Goal: Find specific page/section

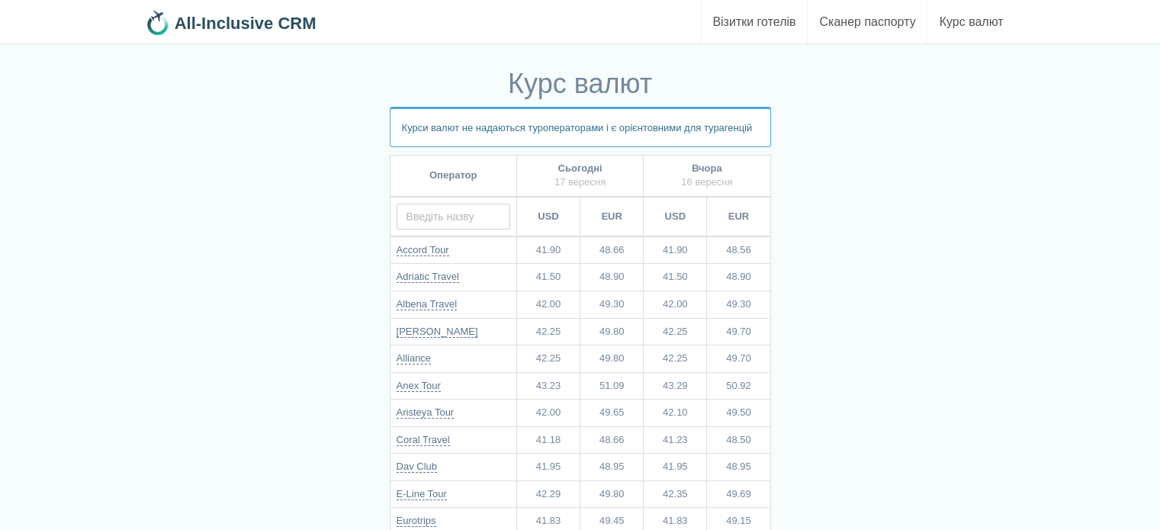
click at [463, 217] on input "text" at bounding box center [453, 217] width 114 height 26
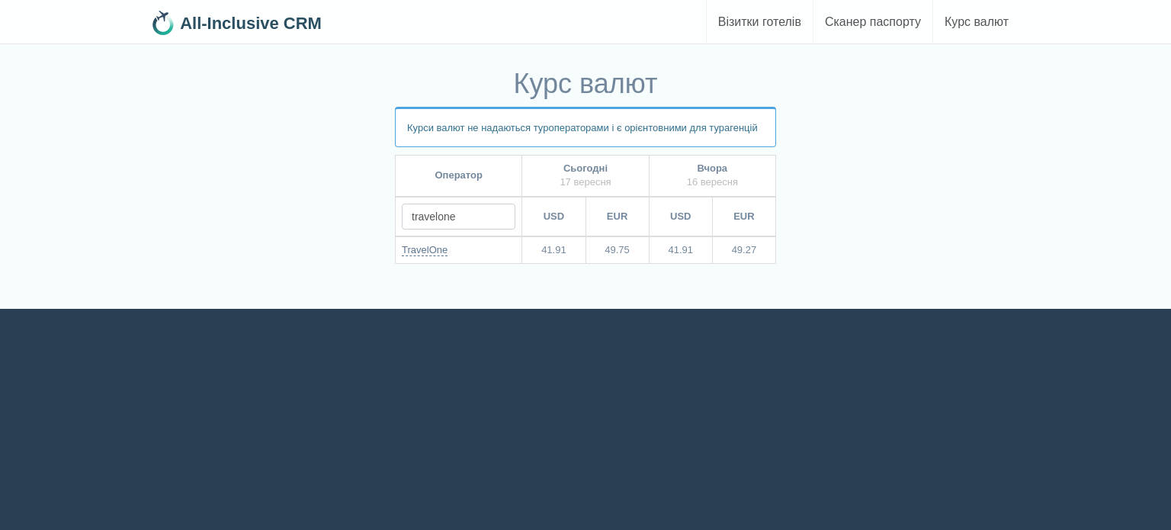
type input "travelone"
drag, startPoint x: 601, startPoint y: 242, endPoint x: 636, endPoint y: 247, distance: 35.4
click at [636, 247] on td "49.75" at bounding box center [617, 249] width 63 height 27
click at [206, 163] on div "Курс валют Курси валют не надаються туроператорами і є орієнтовними для тураген…" at bounding box center [586, 185] width 892 height 248
drag, startPoint x: 476, startPoint y: 210, endPoint x: 361, endPoint y: 227, distance: 116.3
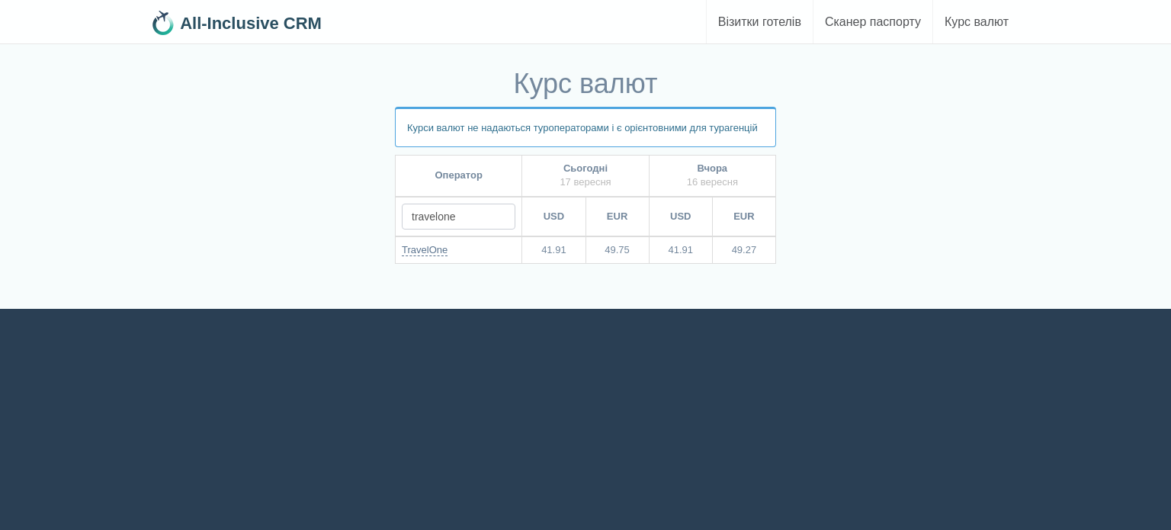
click at [363, 226] on div "Курс валют Курси валют не надаються туроператорами і є орієнтовними для тураген…" at bounding box center [586, 185] width 892 height 248
type input "toco"
drag, startPoint x: 599, startPoint y: 249, endPoint x: 650, endPoint y: 253, distance: 50.5
click at [650, 253] on tr "Toco Tour 41.91 49.75 41.91 49.27" at bounding box center [586, 249] width 380 height 27
drag, startPoint x: 468, startPoint y: 213, endPoint x: 384, endPoint y: 217, distance: 84.0
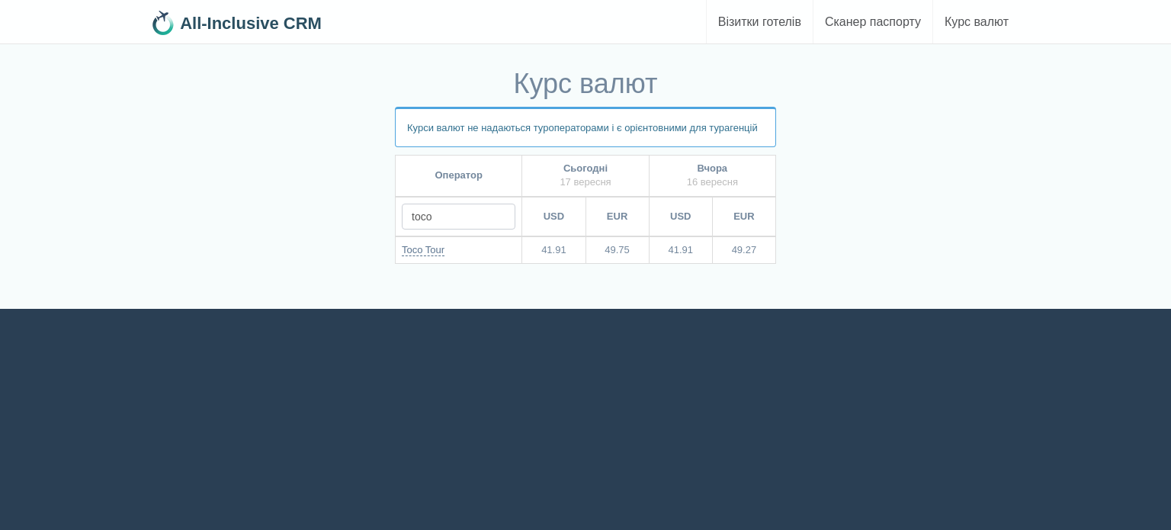
click at [386, 217] on div "Курс валют Курси валют не надаються туроператорами і є орієнтовними для тураген…" at bounding box center [586, 185] width 892 height 248
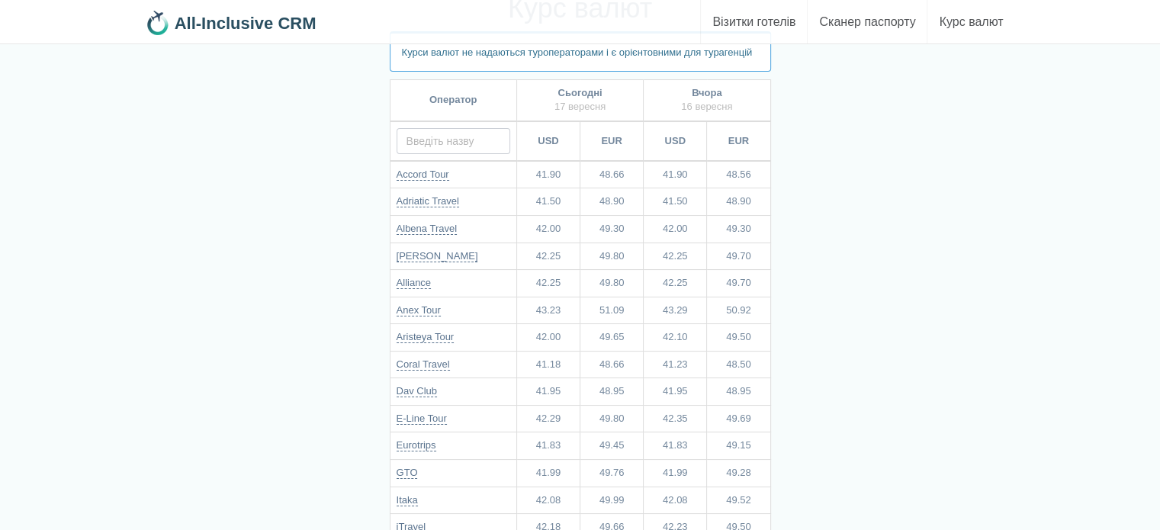
scroll to position [76, 0]
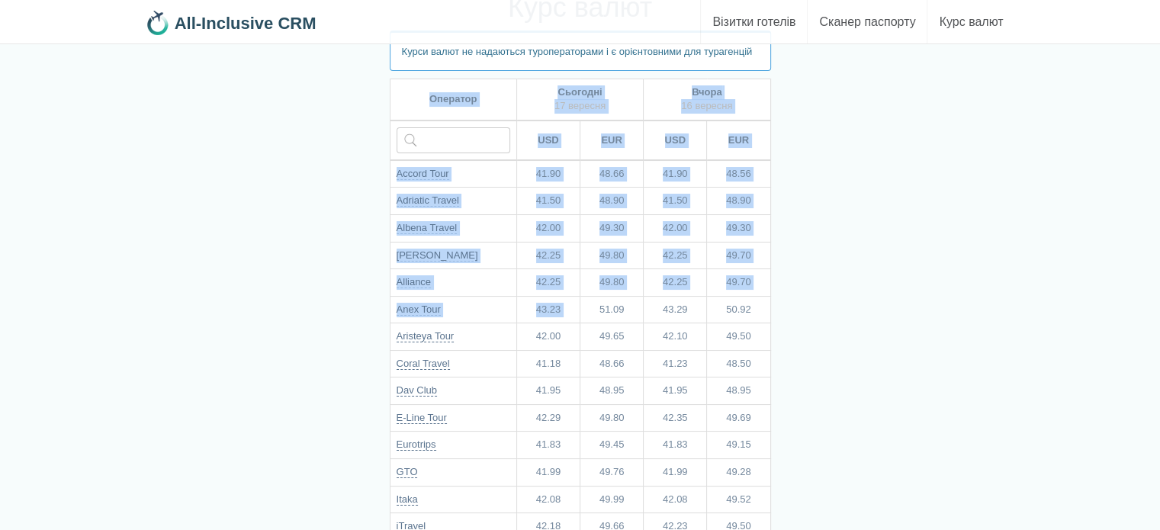
drag, startPoint x: 420, startPoint y: 316, endPoint x: 583, endPoint y: 317, distance: 162.4
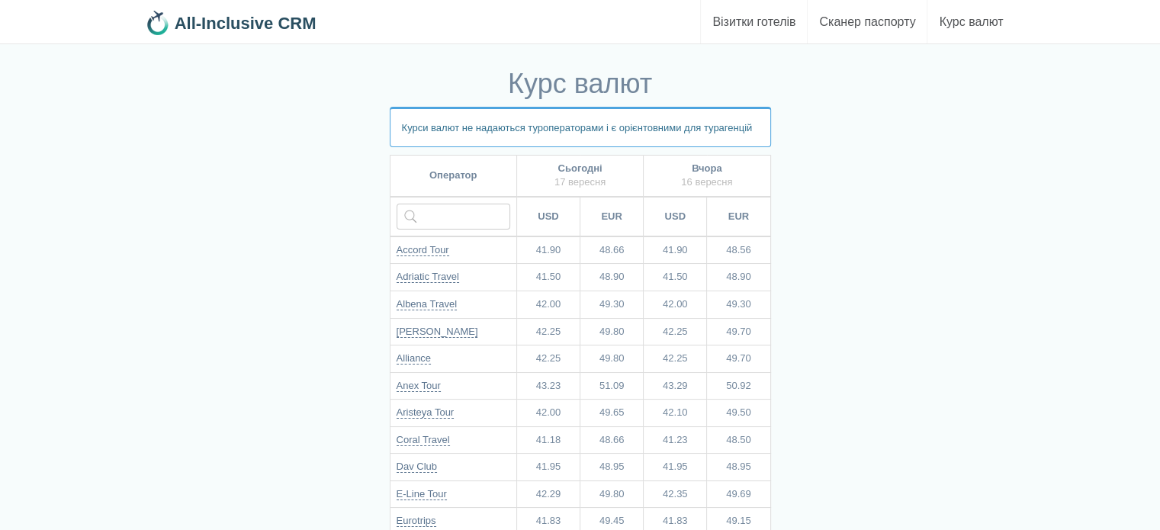
scroll to position [882, 0]
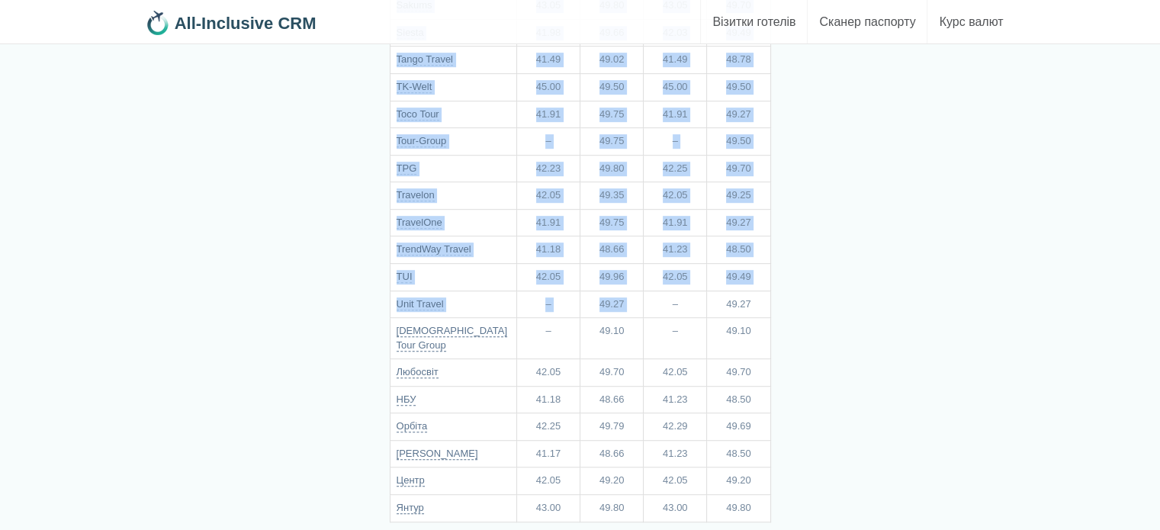
drag, startPoint x: 389, startPoint y: 285, endPoint x: 653, endPoint y: 283, distance: 264.6
click at [653, 290] on td "–" at bounding box center [675, 303] width 63 height 27
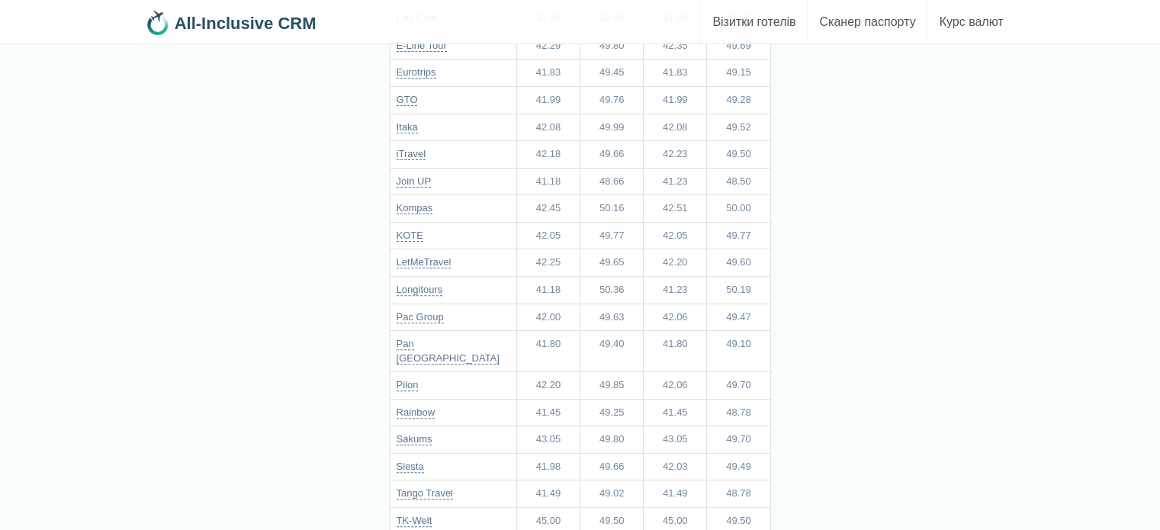
scroll to position [0, 0]
